Goal: Task Accomplishment & Management: Complete application form

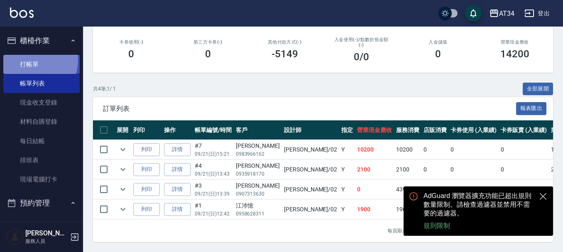
click at [26, 59] on link "打帳單" at bounding box center [41, 64] width 76 height 19
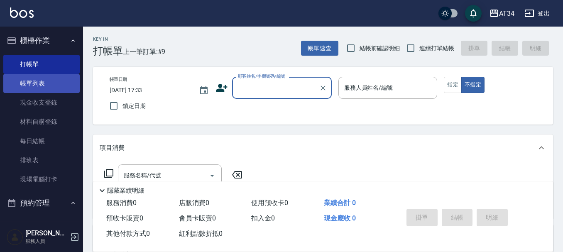
click at [33, 78] on link "帳單列表" at bounding box center [41, 83] width 76 height 19
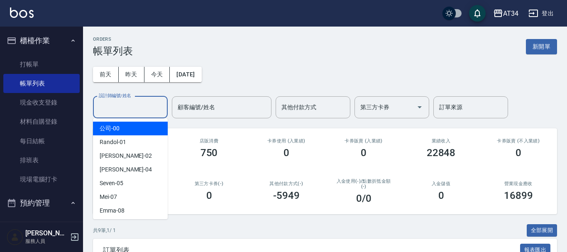
drag, startPoint x: 150, startPoint y: 103, endPoint x: 150, endPoint y: 139, distance: 35.3
click at [150, 103] on input "設計師編號/姓名" at bounding box center [130, 107] width 67 height 15
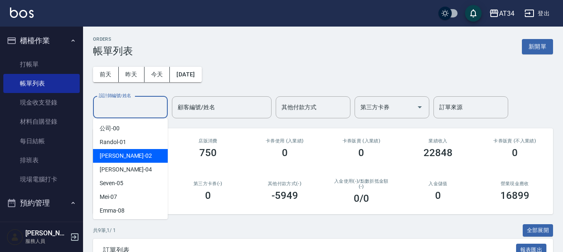
click at [147, 156] on div "[PERSON_NAME] -02" at bounding box center [130, 156] width 75 height 14
type input "[PERSON_NAME]-02"
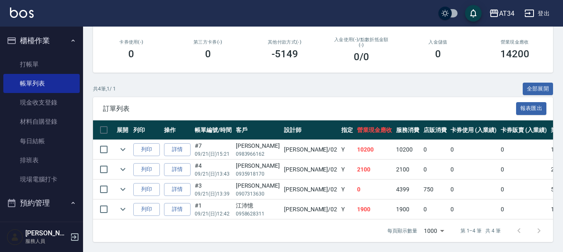
scroll to position [148, 0]
click at [181, 143] on link "詳情" at bounding box center [177, 149] width 27 height 13
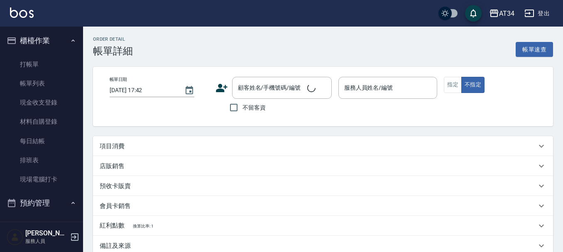
type input "[DATE] 15:21"
type input "[PERSON_NAME]-02"
type input "1020"
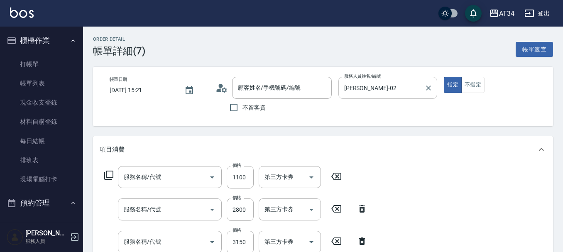
type input "[PERSON_NAME]/0983966162/"
type input "日式結構三段 S(625)"
type input "燙髮(301)"
type input "京喚羽護髮長(631)"
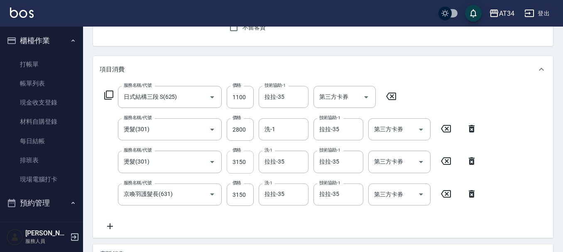
scroll to position [83, 0]
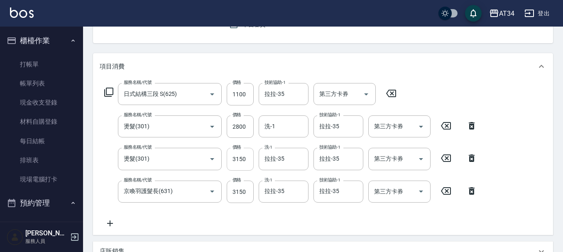
click at [244, 153] on input "3150" at bounding box center [240, 159] width 27 height 22
type input "3"
type input "700"
type input "330"
type input "1030"
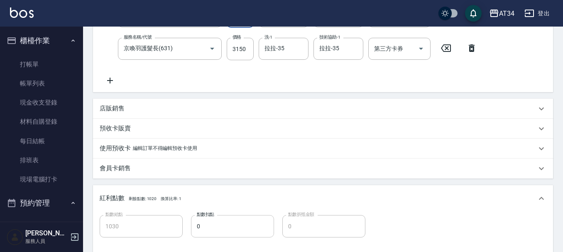
scroll to position [364, 0]
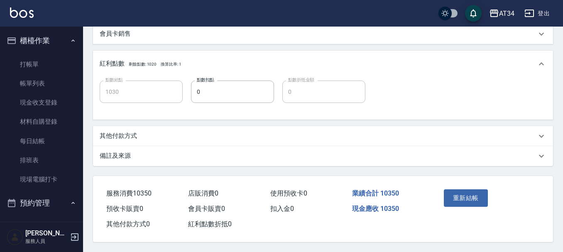
type input "3300"
click at [468, 205] on div "重新結帳" at bounding box center [463, 204] width 46 height 36
click at [473, 197] on button "重新結帳" at bounding box center [466, 197] width 44 height 17
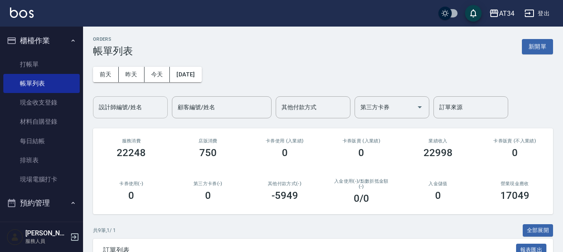
click at [122, 112] on input "設計師編號/姓名" at bounding box center [130, 107] width 67 height 15
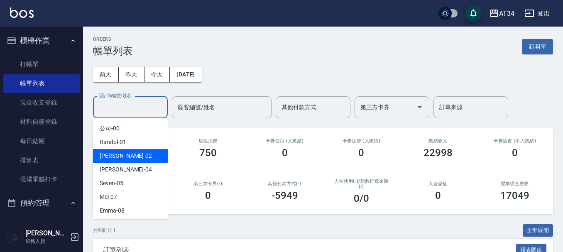
click at [138, 158] on div "[PERSON_NAME] -02" at bounding box center [130, 156] width 75 height 14
type input "[PERSON_NAME]-02"
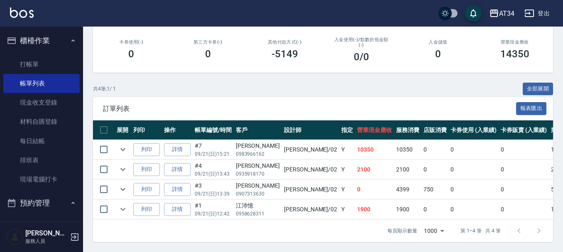
scroll to position [148, 0]
click at [33, 62] on link "打帳單" at bounding box center [41, 64] width 76 height 19
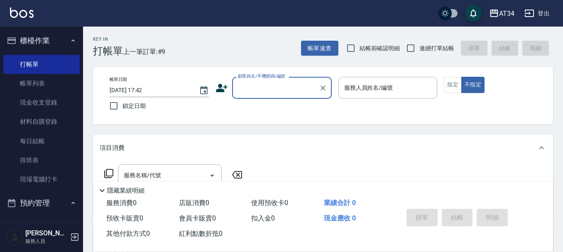
click at [40, 44] on button "櫃檯作業" at bounding box center [41, 41] width 76 height 22
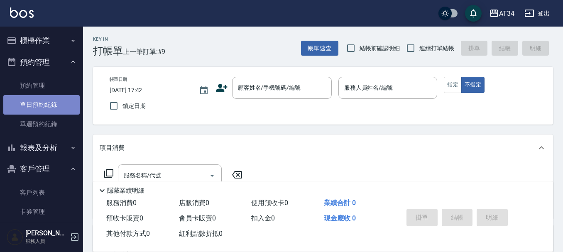
click at [49, 99] on link "單日預約紀錄" at bounding box center [41, 104] width 76 height 19
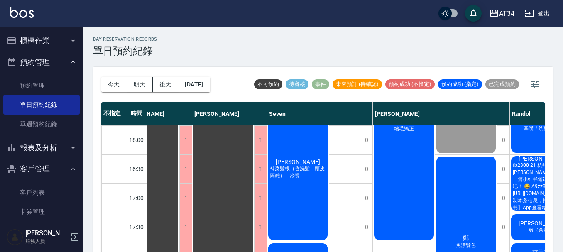
scroll to position [290, 0]
